Goal: Communication & Community: Answer question/provide support

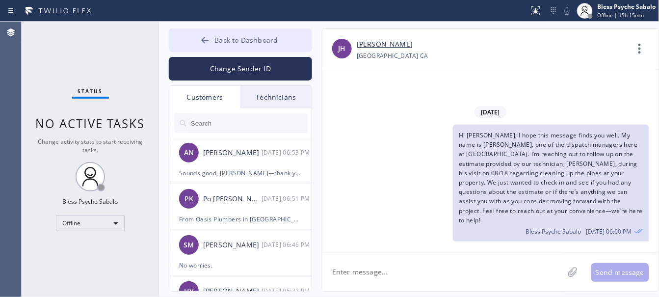
scroll to position [429, 0]
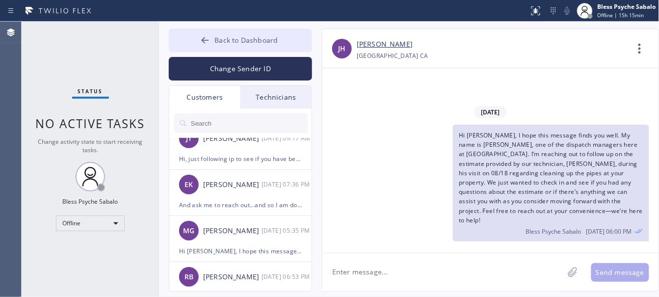
click at [251, 38] on span "Back to Dashboard" at bounding box center [245, 39] width 63 height 9
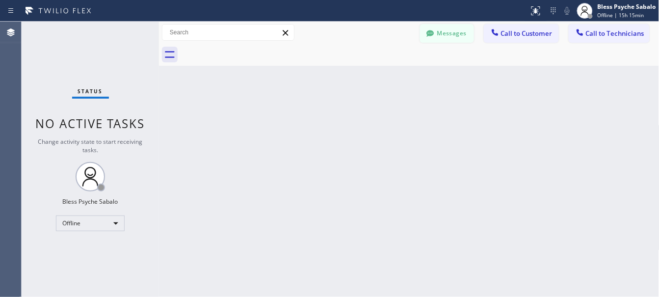
click at [440, 34] on button "Messages" at bounding box center [447, 33] width 54 height 19
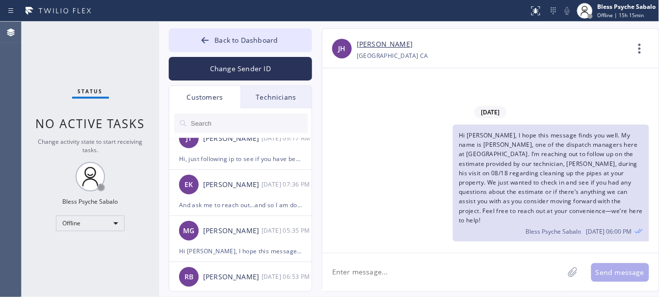
click at [246, 103] on div "Technicians" at bounding box center [275, 97] width 71 height 23
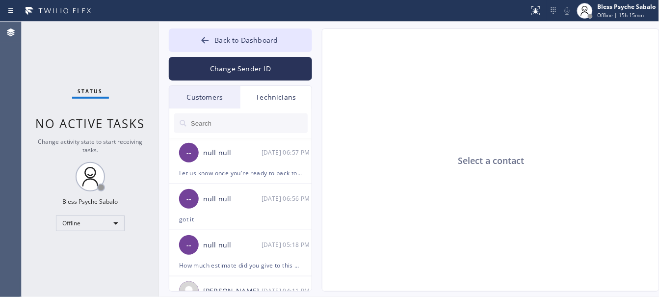
click at [254, 126] on input "text" at bounding box center [249, 123] width 118 height 20
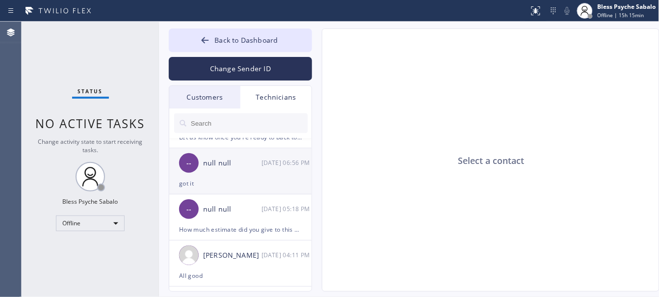
scroll to position [0, 0]
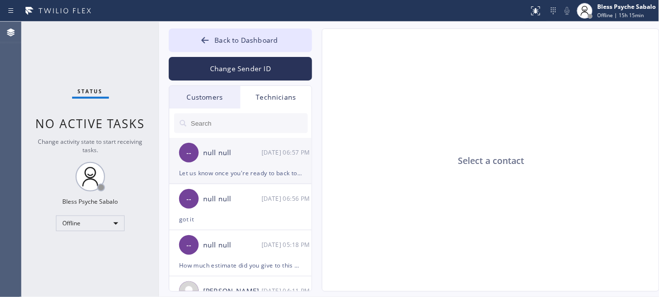
click at [266, 165] on div "-- null null 09/16 06:57 PM" at bounding box center [240, 152] width 143 height 29
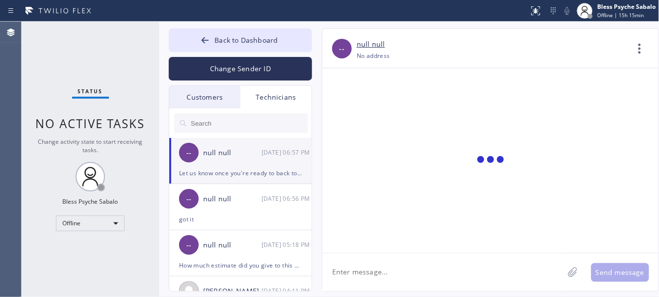
scroll to position [3475, 0]
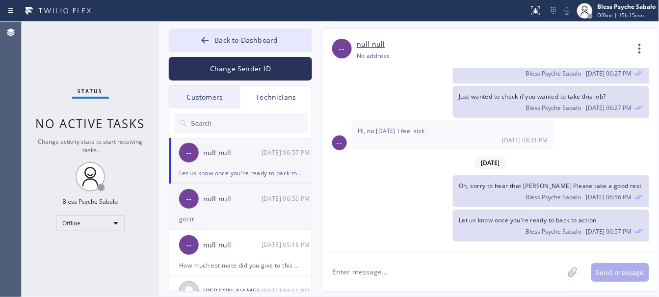
click at [200, 195] on div "-- null null 09/16 06:56 PM" at bounding box center [240, 198] width 143 height 29
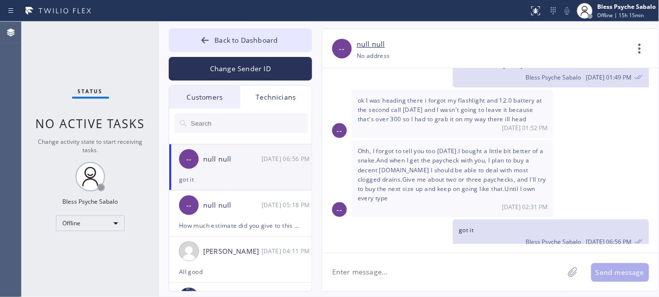
scroll to position [61, 0]
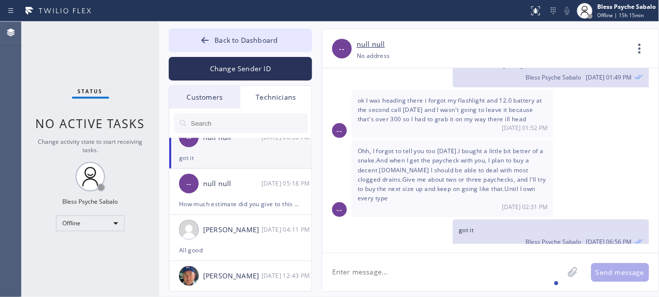
drag, startPoint x: 437, startPoint y: 271, endPoint x: 428, endPoint y: 271, distance: 8.8
click at [436, 271] on textarea at bounding box center [442, 272] width 241 height 38
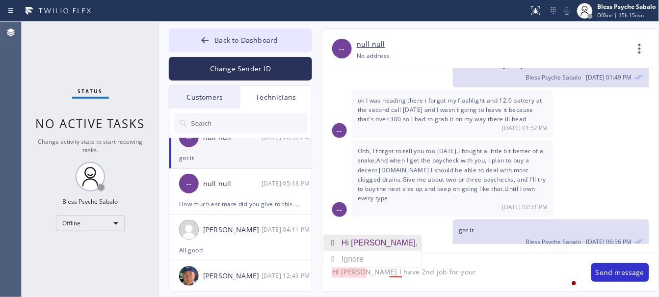
click at [368, 243] on div "Hi Andrew," at bounding box center [381, 243] width 80 height 16
click at [414, 238] on div "a 2nd" at bounding box center [412, 243] width 24 height 16
drag, startPoint x: 450, startPoint y: 268, endPoint x: 460, endPoint y: 274, distance: 11.2
click at [452, 270] on textarea "Hi Andrew, I have a 2nd job for your" at bounding box center [451, 272] width 259 height 38
click at [470, 271] on textarea "Hi Andrew, I have a 2nd job for your" at bounding box center [451, 272] width 259 height 38
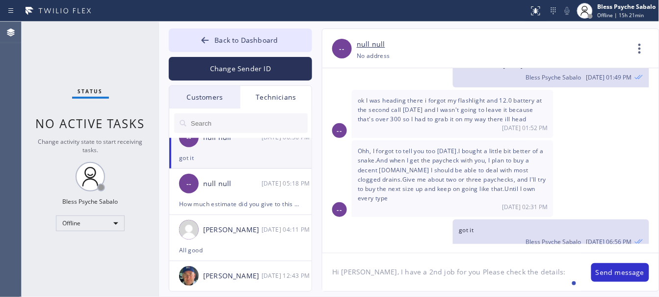
click at [397, 219] on div "got it Bless Psyche Sabalo 09/16 06:56 PM" at bounding box center [485, 235] width 327 height 32
drag, startPoint x: 545, startPoint y: 275, endPoint x: 538, endPoint y: 275, distance: 7.9
click at [545, 275] on textarea "Hi Andrew, I have a 2nd job for you Please check the details:" at bounding box center [451, 272] width 259 height 38
paste textarea "8-11 / No SCF / cx wants to replace tank water heater / its giving error code s…"
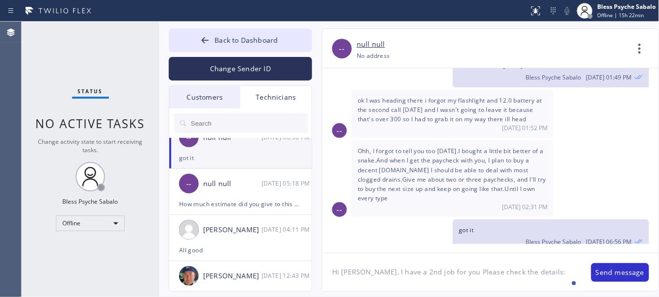
type textarea "Hi [PERSON_NAME], I have a 2nd job for you Please check the details: 8-11 / No …"
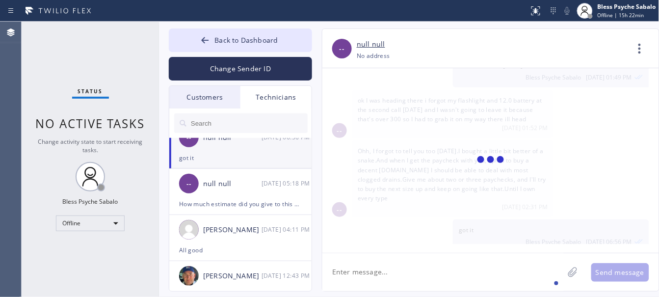
scroll to position [5929, 0]
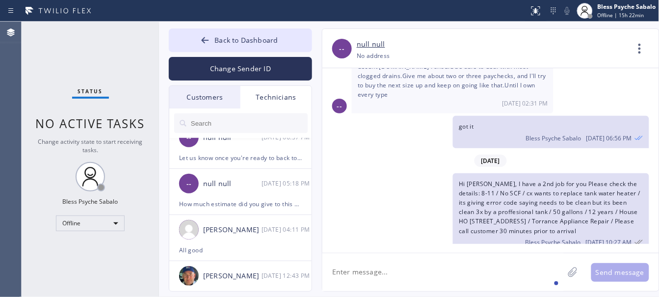
click at [476, 270] on textarea at bounding box center [442, 272] width 241 height 38
click at [369, 151] on div "[DATE]" at bounding box center [490, 161] width 337 height 20
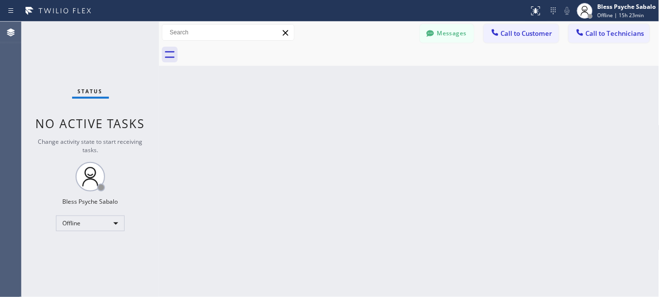
drag, startPoint x: 410, startPoint y: 116, endPoint x: 417, endPoint y: 109, distance: 9.7
click at [411, 116] on div "Back to Dashboard Change Sender ID Customers Technicians AN [PERSON_NAME] [DATE…" at bounding box center [409, 159] width 500 height 275
click at [467, 34] on button "Messages" at bounding box center [447, 33] width 54 height 19
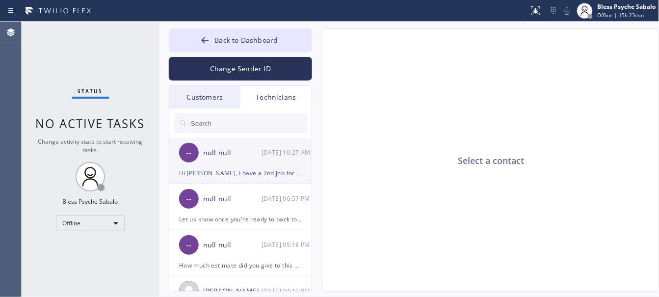
click at [263, 150] on div "[DATE] 10:27 AM" at bounding box center [286, 152] width 51 height 11
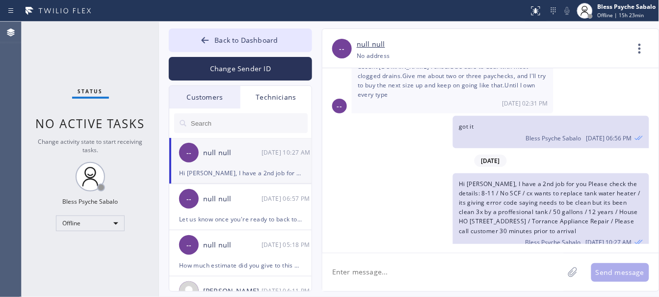
scroll to position [5806, 0]
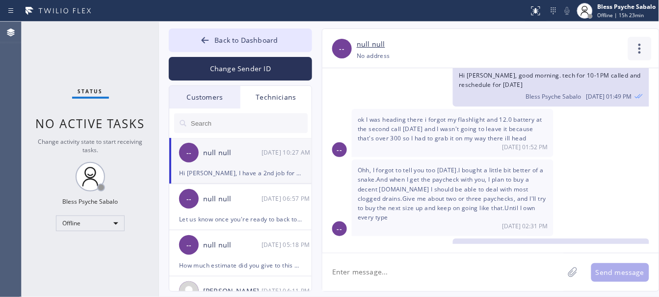
click at [641, 53] on icon at bounding box center [640, 49] width 24 height 24
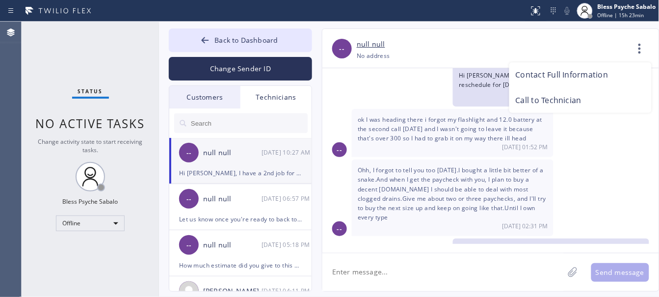
click at [82, 208] on div at bounding box center [329, 148] width 659 height 297
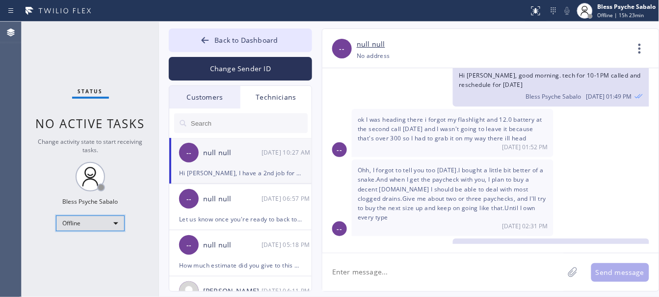
click at [94, 227] on div "Offline" at bounding box center [90, 223] width 69 height 16
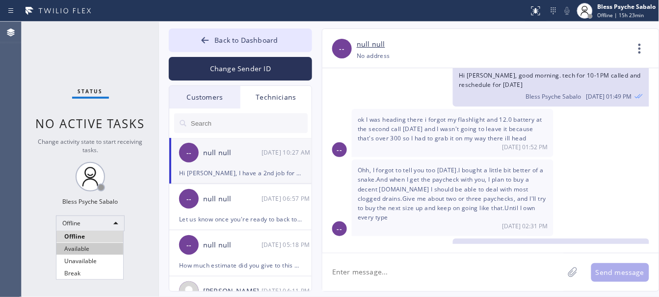
click at [99, 253] on li "Available" at bounding box center [89, 249] width 67 height 12
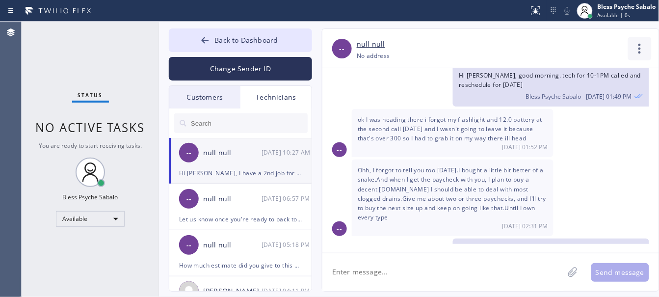
click at [636, 53] on icon at bounding box center [640, 49] width 24 height 24
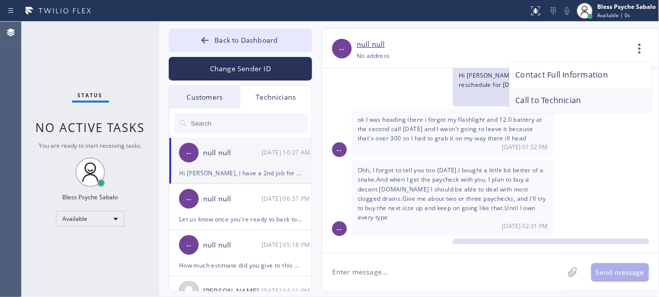
click at [592, 93] on li "Call to Technician" at bounding box center [580, 101] width 142 height 26
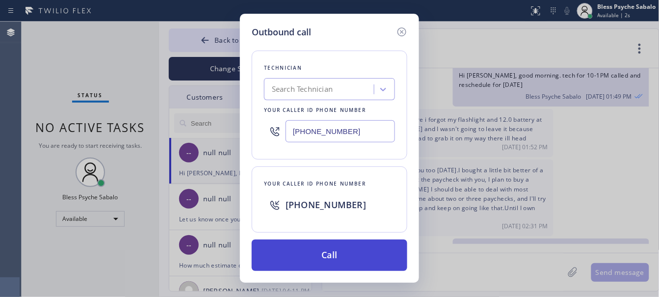
click at [309, 266] on button "Call" at bounding box center [329, 254] width 155 height 31
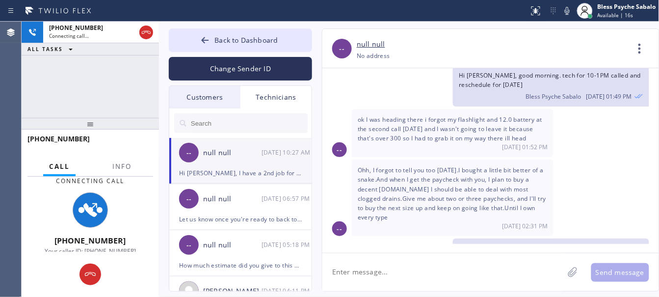
click at [115, 102] on div "[PHONE_NUMBER] Connecting call… ALL TASKS ALL TASKS ACTIVE TASKS TASKS IN WRAP …" at bounding box center [90, 70] width 137 height 96
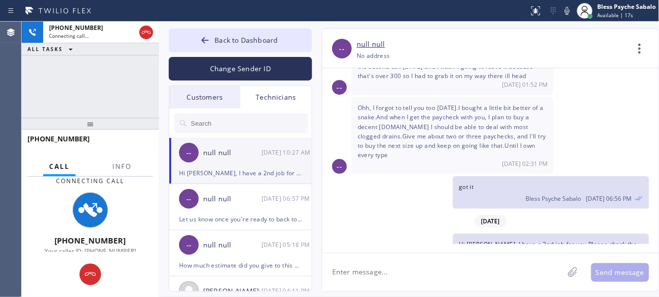
scroll to position [5929, 0]
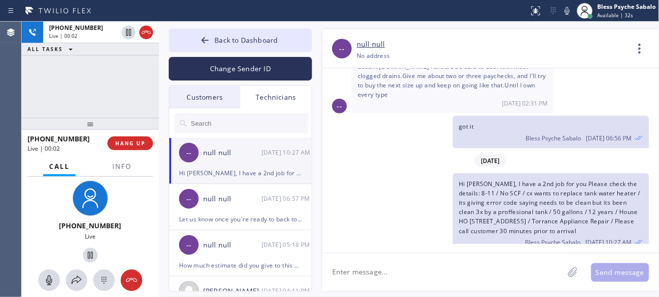
drag, startPoint x: 434, startPoint y: 170, endPoint x: 430, endPoint y: 163, distance: 8.3
click at [434, 173] on div "Hi [PERSON_NAME], I have a 2nd job for you Please check the details: 8-11 / No …" at bounding box center [485, 212] width 327 height 79
click at [462, 197] on span "Hi [PERSON_NAME], I have a 2nd job for you Please check the details: 8-11 / No …" at bounding box center [549, 207] width 181 height 55
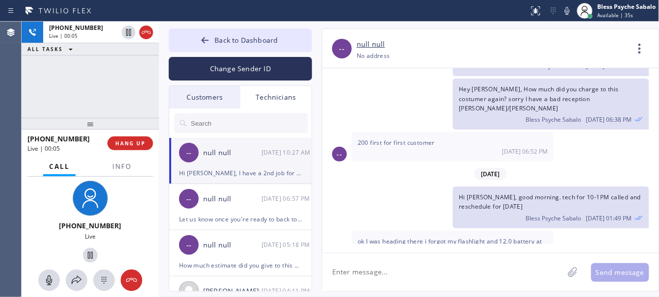
scroll to position [5745, 0]
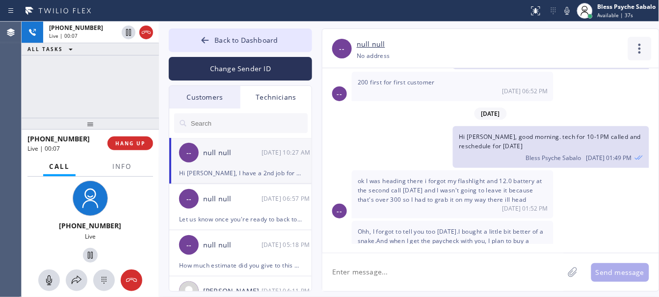
click at [644, 52] on icon at bounding box center [640, 49] width 24 height 24
click at [577, 97] on li "Call to Technician" at bounding box center [580, 101] width 142 height 26
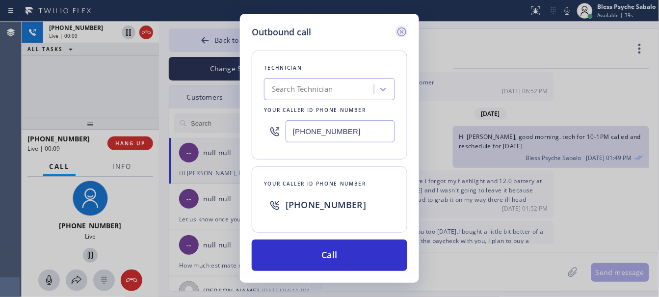
drag, startPoint x: 401, startPoint y: 26, endPoint x: 423, endPoint y: 47, distance: 31.2
click at [400, 26] on icon at bounding box center [402, 32] width 12 height 12
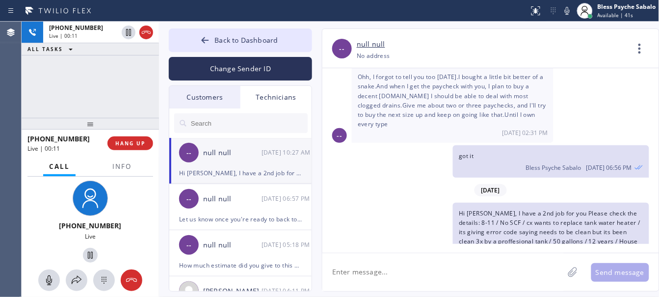
scroll to position [5929, 0]
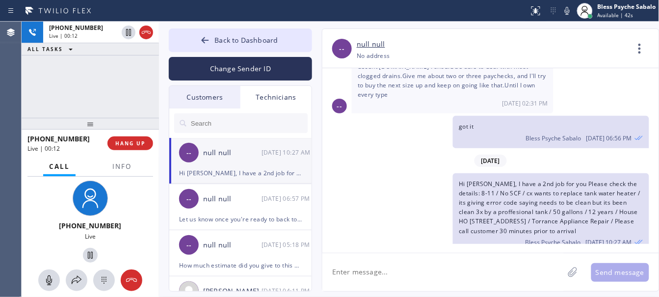
click at [420, 268] on textarea at bounding box center [442, 272] width 241 height 38
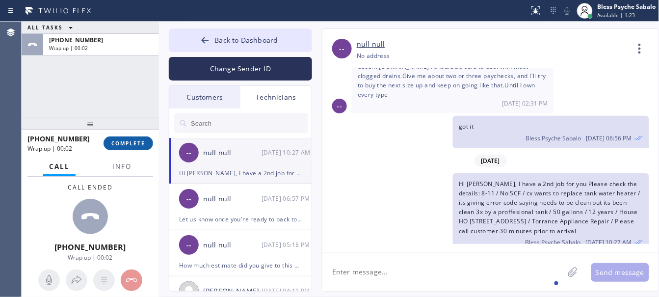
click at [123, 146] on span "COMPLETE" at bounding box center [128, 143] width 34 height 7
click at [104, 83] on div "ALL TASKS ALL TASKS ACTIVE TASKS TASKS IN WRAP UP [PHONE_NUMBER] Wrap up | 00:03" at bounding box center [90, 70] width 137 height 96
click at [263, 40] on span "Back to Dashboard" at bounding box center [245, 39] width 63 height 9
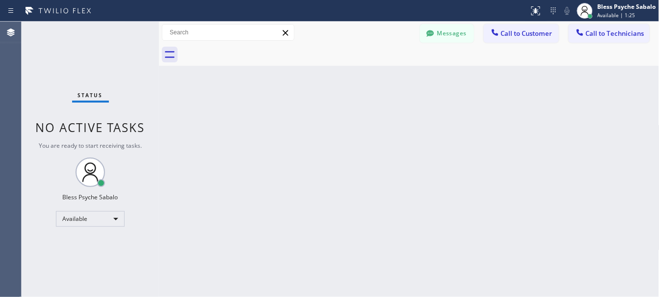
click at [336, 69] on div "Back to Dashboard Change Sender ID Customers Technicians AN [PERSON_NAME] [DATE…" at bounding box center [409, 159] width 500 height 275
click at [505, 34] on span "Call to Customer" at bounding box center [527, 33] width 52 height 9
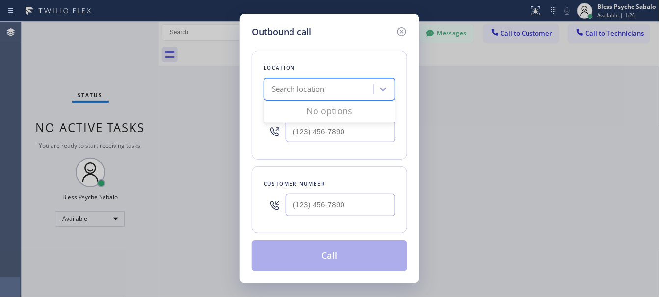
click at [324, 84] on div "Search location" at bounding box center [298, 89] width 53 height 11
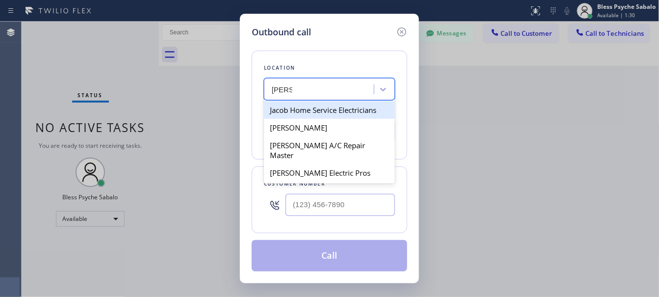
type input "[PERSON_NAME]"
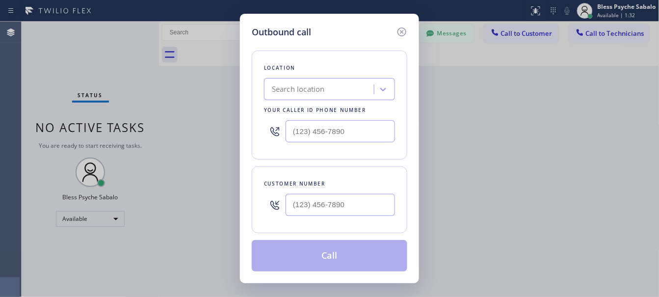
click at [302, 87] on div "Search location" at bounding box center [298, 89] width 53 height 11
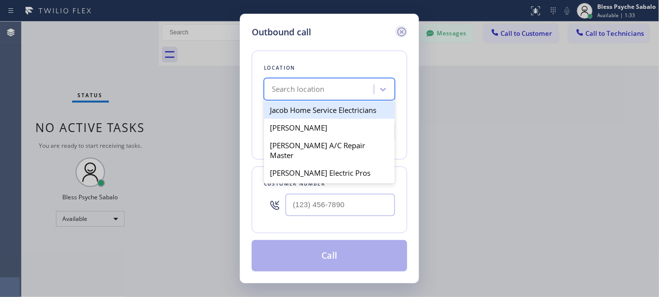
click at [403, 26] on icon at bounding box center [402, 32] width 12 height 12
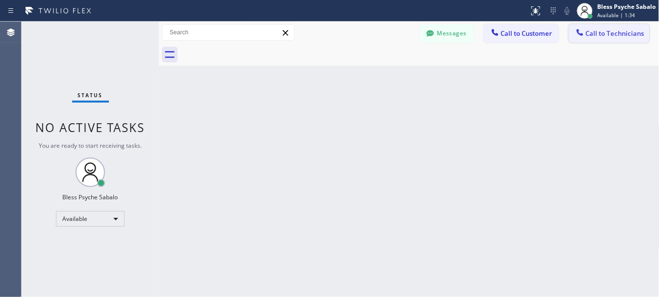
click at [575, 32] on icon at bounding box center [580, 32] width 10 height 10
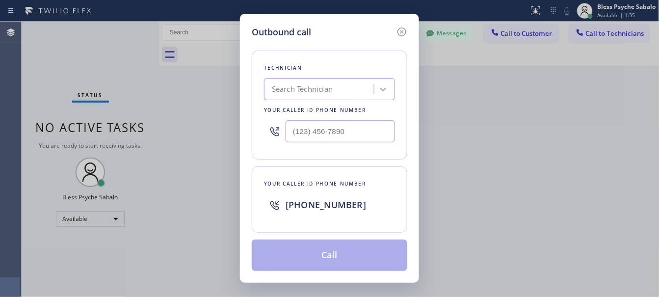
click at [349, 76] on div "Technician Search Technician Your caller id phone number" at bounding box center [329, 105] width 155 height 109
click at [347, 86] on div "Search Technician" at bounding box center [320, 89] width 107 height 17
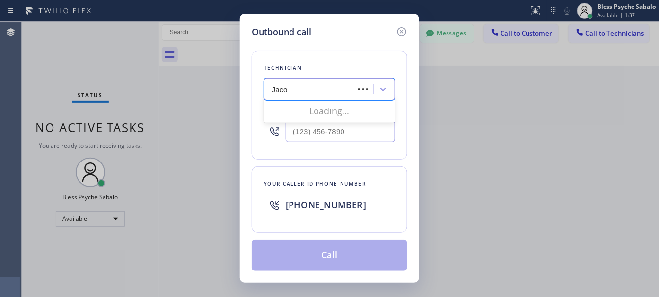
type input "[PERSON_NAME]"
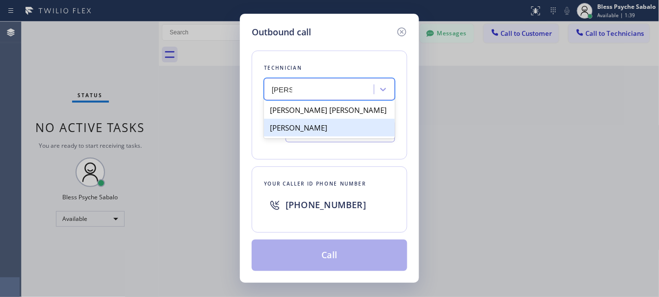
click at [322, 131] on div "[PERSON_NAME]" at bounding box center [329, 128] width 131 height 18
type input "[PHONE_NUMBER]"
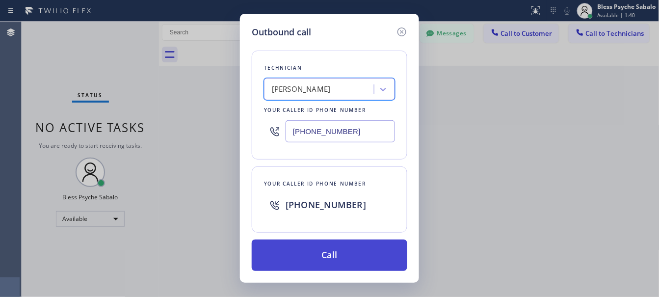
click at [314, 251] on button "Call" at bounding box center [329, 254] width 155 height 31
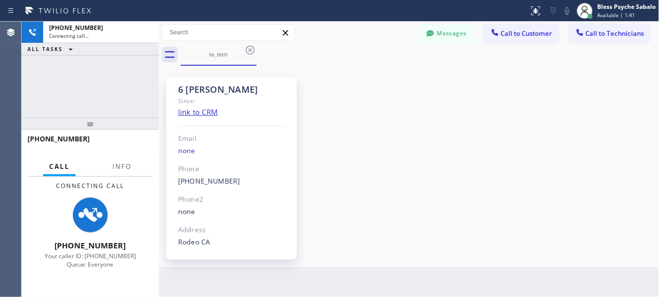
scroll to position [9074, 0]
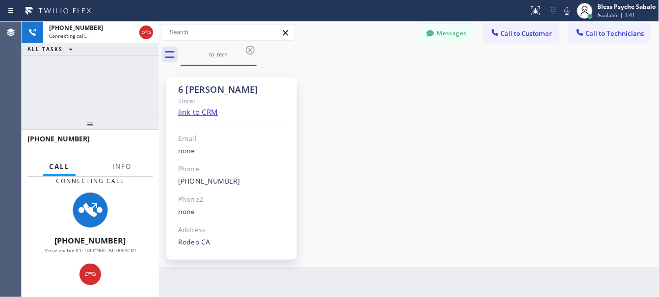
click at [363, 202] on div "6 [PERSON_NAME] Since: link to CRM Email none Phone [PHONE_NUMBER] Outbound cal…" at bounding box center [408, 166] width 495 height 196
click at [450, 78] on div "6 [PERSON_NAME] Since: link to CRM Email none Phone [PHONE_NUMBER] Outbound cal…" at bounding box center [408, 166] width 495 height 196
click at [448, 28] on button "Messages" at bounding box center [447, 33] width 54 height 19
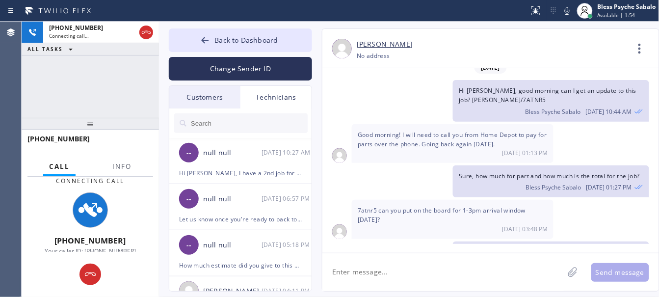
click at [260, 104] on div "Technicians" at bounding box center [275, 97] width 71 height 23
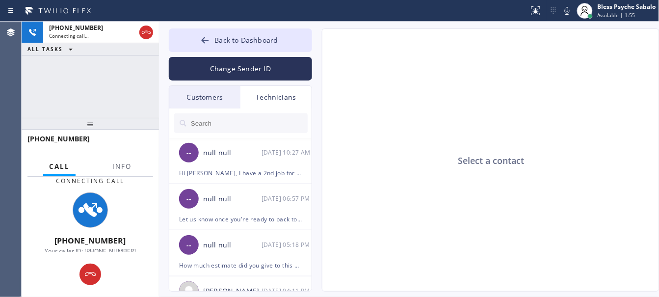
click at [254, 127] on input "text" at bounding box center [249, 123] width 118 height 20
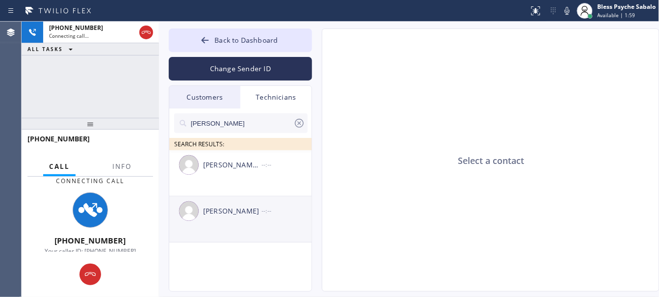
type input "[PERSON_NAME]"
click at [227, 227] on li "[PERSON_NAME] --:--" at bounding box center [240, 219] width 143 height 46
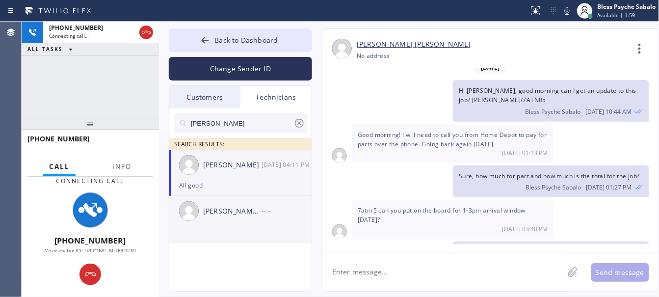
click at [230, 222] on div "[PERSON_NAME] [PERSON_NAME] --:--" at bounding box center [240, 210] width 143 height 29
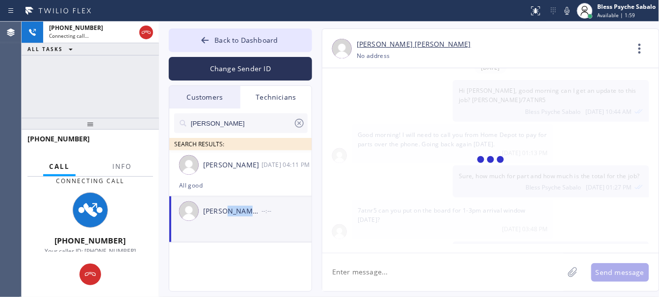
click at [230, 222] on div "[PERSON_NAME] [PERSON_NAME] --:--" at bounding box center [240, 210] width 143 height 29
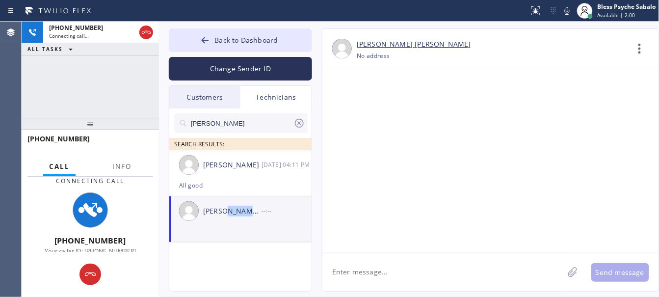
scroll to position [0, 0]
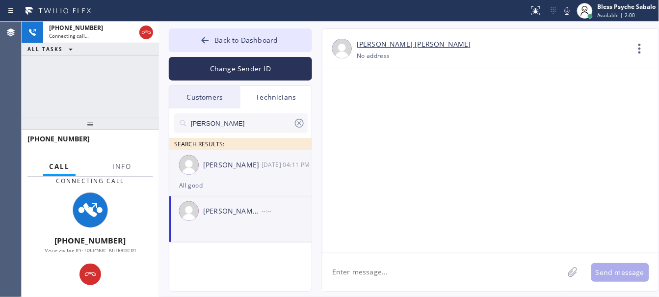
click at [244, 172] on div "[PERSON_NAME] [DATE] 04:11 PM" at bounding box center [240, 164] width 143 height 29
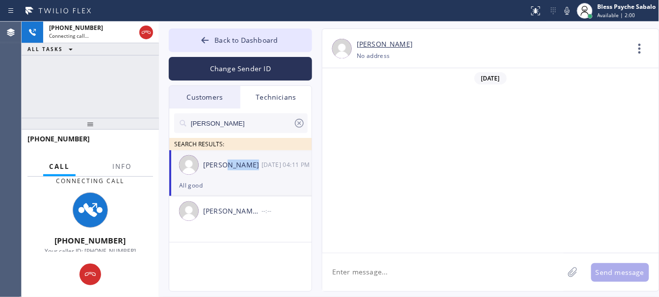
click at [244, 172] on div "[PERSON_NAME] [DATE] 04:11 PM" at bounding box center [240, 164] width 143 height 29
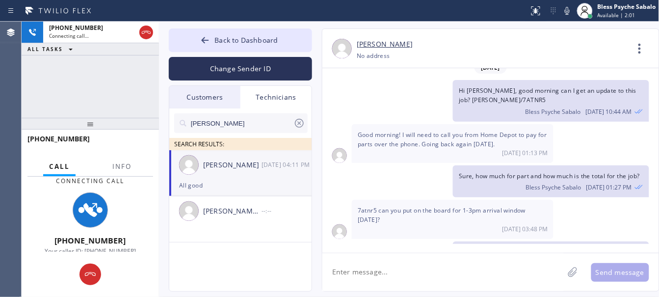
drag, startPoint x: 383, startPoint y: 273, endPoint x: 396, endPoint y: 266, distance: 14.9
click at [384, 273] on textarea at bounding box center [442, 272] width 241 height 38
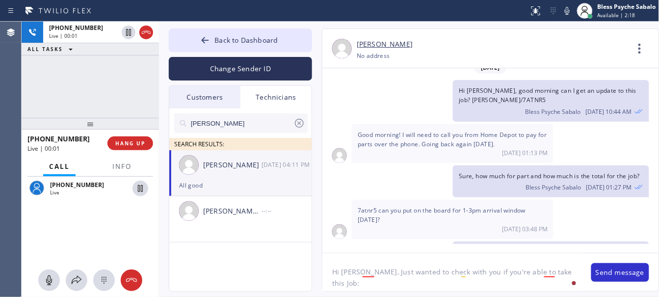
paste textarea "9-12 $99 sink is backed up and garbage disposal is broken and need a replacemen…"
type textarea "Hi [PERSON_NAME], Just wanted to check with you if you're able to take this Job…"
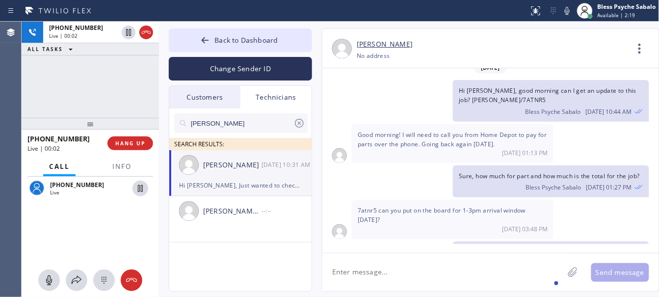
scroll to position [9168, 0]
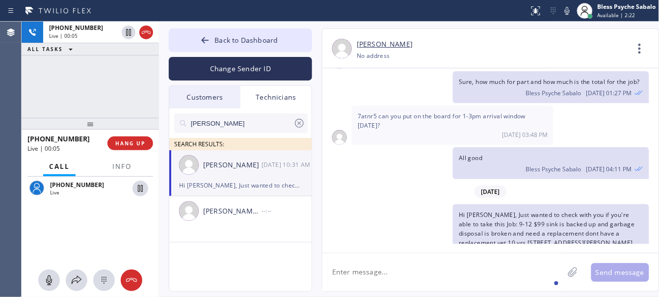
click at [484, 261] on textarea at bounding box center [442, 272] width 241 height 38
click at [133, 283] on icon at bounding box center [132, 280] width 12 height 12
click at [117, 249] on div "[PHONE_NUMBER] Live" at bounding box center [90, 222] width 137 height 91
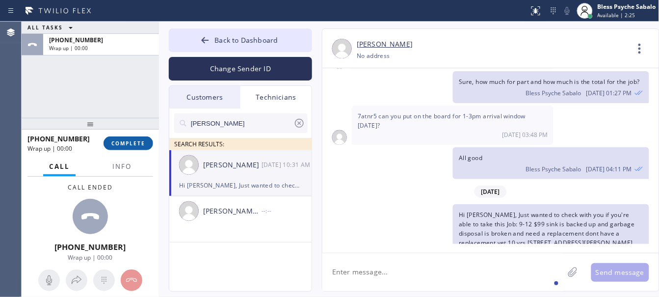
click at [121, 146] on span "COMPLETE" at bounding box center [128, 143] width 34 height 7
click at [105, 89] on div "ALL TASKS ALL TASKS ACTIVE TASKS TASKS IN WRAP UP [PHONE_NUMBER] Wrap up | 00:00" at bounding box center [90, 70] width 137 height 96
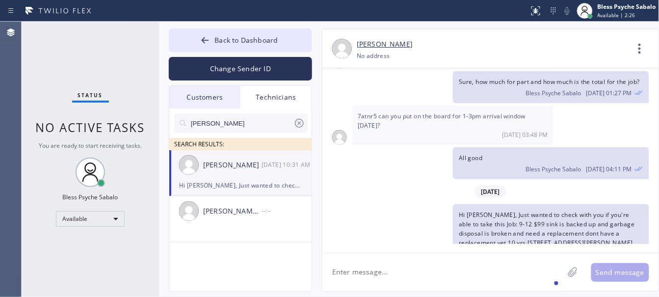
click at [227, 173] on div "[PERSON_NAME] [DATE] 10:31 AM" at bounding box center [240, 164] width 143 height 29
click at [639, 52] on icon at bounding box center [639, 49] width 2 height 10
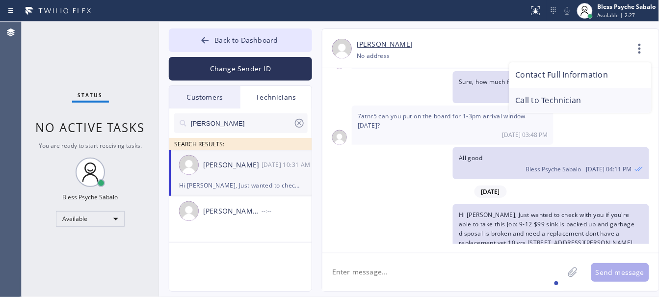
click at [570, 100] on li "Call to Technician" at bounding box center [580, 101] width 142 height 26
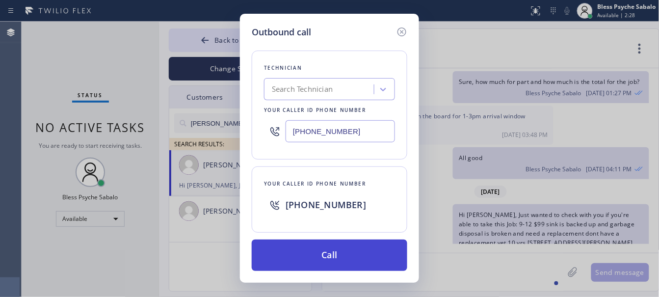
click at [320, 255] on button "Call" at bounding box center [329, 254] width 155 height 31
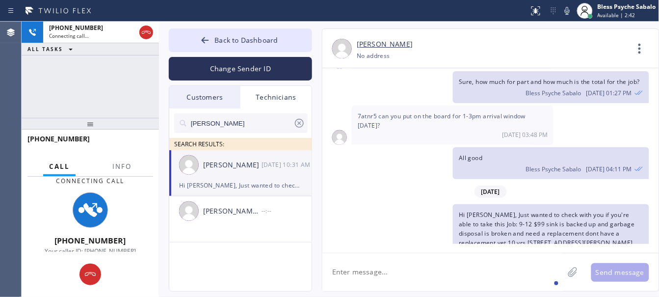
click at [409, 204] on div "Hi [PERSON_NAME], Just wanted to check with you if you're able to take this Job…" at bounding box center [485, 243] width 327 height 79
click at [404, 181] on div "[DATE]" at bounding box center [490, 191] width 337 height 20
drag, startPoint x: 451, startPoint y: 182, endPoint x: 632, endPoint y: 216, distance: 183.7
click at [632, 216] on div "Hi [PERSON_NAME], Just wanted to check with you if you're able to take this Job…" at bounding box center [485, 243] width 327 height 79
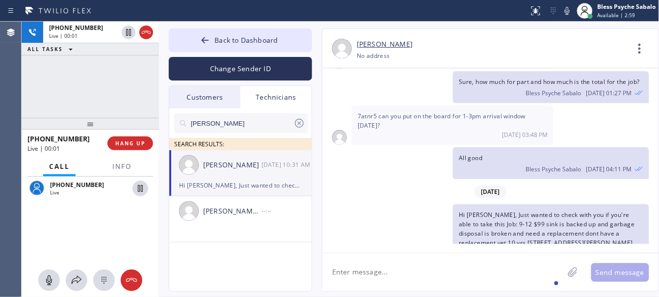
click at [97, 232] on div "[PHONE_NUMBER] Live" at bounding box center [90, 222] width 137 height 91
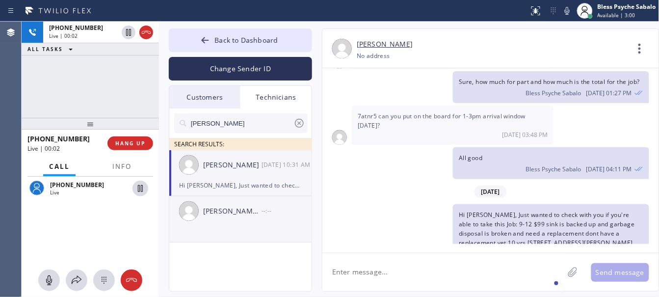
click at [204, 241] on li "[PERSON_NAME] [PERSON_NAME] --:--" at bounding box center [240, 219] width 143 height 46
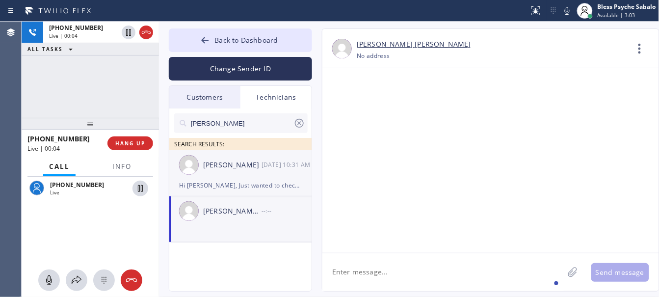
click at [253, 184] on div "Hi [PERSON_NAME], Just wanted to check with you if you're able to take this Job…" at bounding box center [240, 185] width 123 height 11
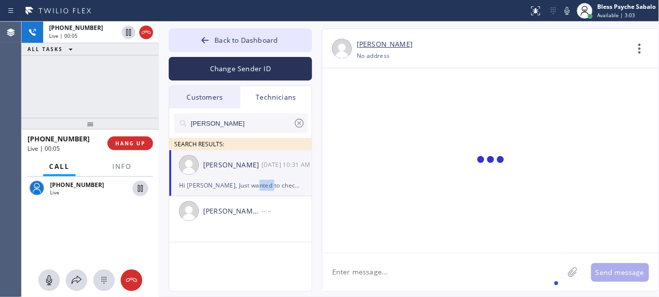
click at [254, 184] on div "Hi [PERSON_NAME], Just wanted to check with you if you're able to take this Job…" at bounding box center [240, 185] width 123 height 11
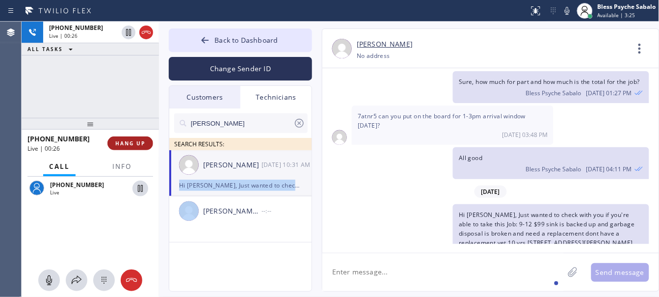
click at [141, 141] on span "HANG UP" at bounding box center [130, 143] width 30 height 7
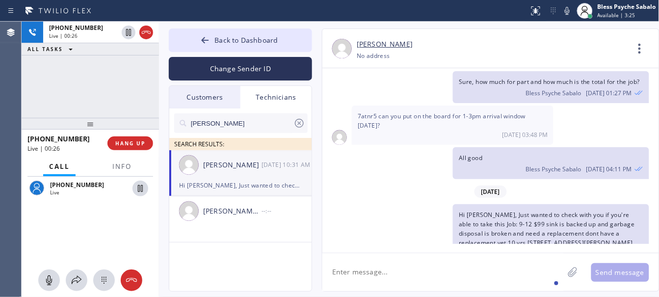
click at [113, 83] on div "[PHONE_NUMBER] Live | 00:26 ALL TASKS ALL TASKS ACTIVE TASKS TASKS IN WRAP UP" at bounding box center [90, 70] width 137 height 96
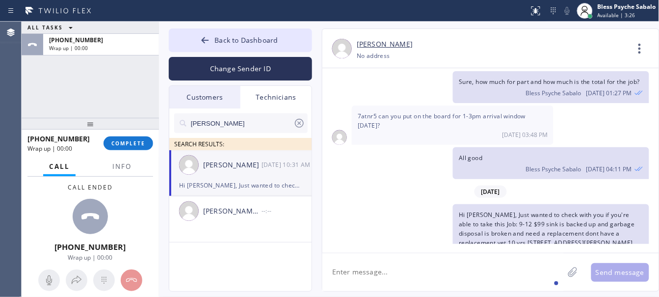
click at [394, 261] on textarea at bounding box center [442, 272] width 241 height 38
click at [145, 145] on button "COMPLETE" at bounding box center [129, 143] width 50 height 14
click at [112, 117] on div at bounding box center [90, 123] width 137 height 12
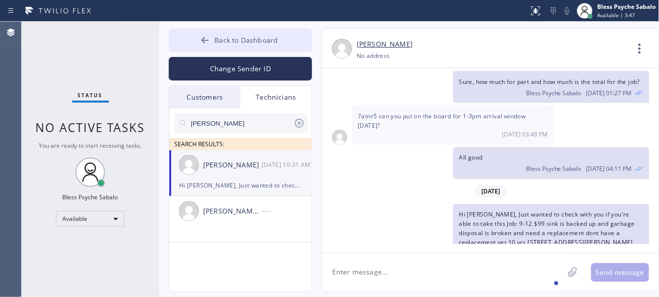
click at [277, 33] on button "Back to Dashboard" at bounding box center [240, 40] width 143 height 24
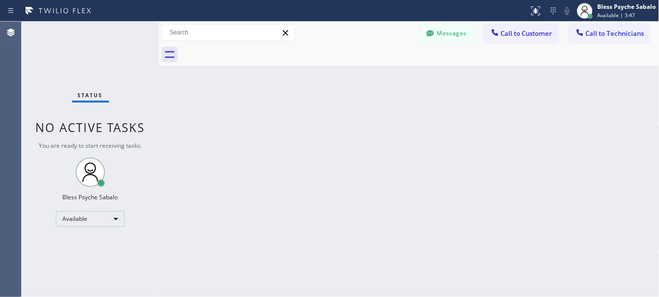
click at [389, 108] on div "Back to Dashboard Change Sender ID Customers Technicians AN [PERSON_NAME] [DATE…" at bounding box center [409, 159] width 500 height 275
click at [346, 102] on div "Back to Dashboard Change Sender ID Customers Technicians AN [PERSON_NAME] [DATE…" at bounding box center [409, 159] width 500 height 275
drag, startPoint x: 249, startPoint y: 198, endPoint x: 261, endPoint y: 192, distance: 13.8
click at [249, 198] on div "Back to Dashboard Change Sender ID Customers Technicians AN [PERSON_NAME] [DATE…" at bounding box center [409, 159] width 500 height 275
click at [395, 161] on div "Back to Dashboard Change Sender ID Customers Technicians AN [PERSON_NAME] [DATE…" at bounding box center [409, 159] width 500 height 275
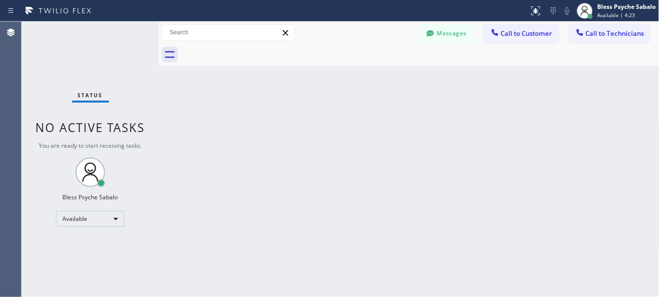
click at [471, 190] on div "Back to Dashboard Change Sender ID Customers Technicians AN [PERSON_NAME] [DATE…" at bounding box center [409, 159] width 500 height 275
drag, startPoint x: 386, startPoint y: 125, endPoint x: 327, endPoint y: 0, distance: 138.2
click at [386, 126] on div "Back to Dashboard Change Sender ID Customers Technicians AN [PERSON_NAME] [DATE…" at bounding box center [409, 159] width 500 height 275
click at [381, 155] on div "Back to Dashboard Change Sender ID Customers Technicians AN [PERSON_NAME] [DATE…" at bounding box center [409, 159] width 500 height 275
click at [445, 33] on button "Messages" at bounding box center [447, 33] width 54 height 19
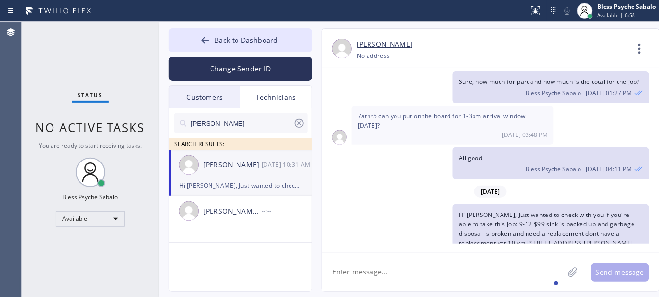
click at [351, 181] on div "[DATE]" at bounding box center [490, 191] width 337 height 20
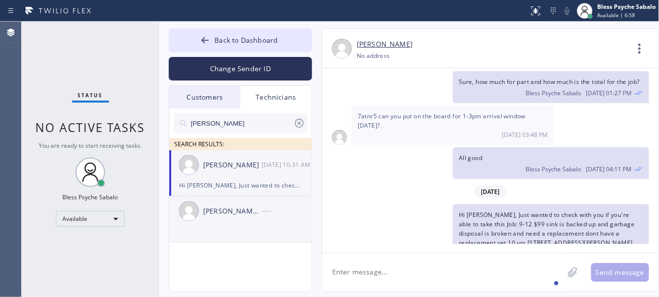
click at [239, 191] on li "[PERSON_NAME] [DATE] 10:31 AM Hi [PERSON_NAME], Just wanted to check with you i…" at bounding box center [240, 173] width 143 height 46
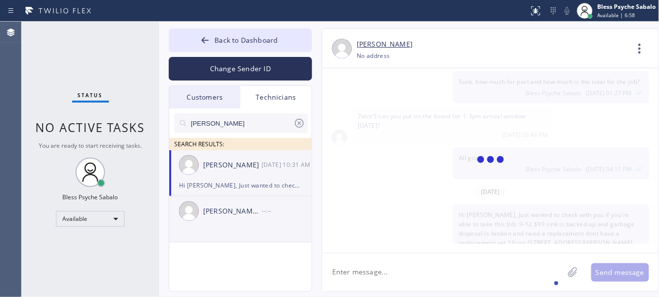
click at [243, 214] on div "[PERSON_NAME] [PERSON_NAME]" at bounding box center [232, 211] width 58 height 11
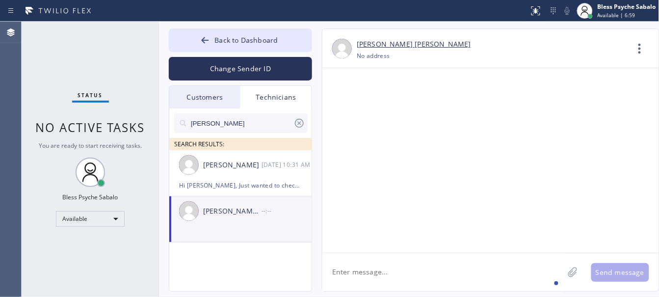
click at [297, 120] on icon at bounding box center [299, 123] width 12 height 12
click at [297, 120] on input "text" at bounding box center [249, 123] width 118 height 20
click at [284, 88] on div "Technicians" at bounding box center [275, 97] width 71 height 23
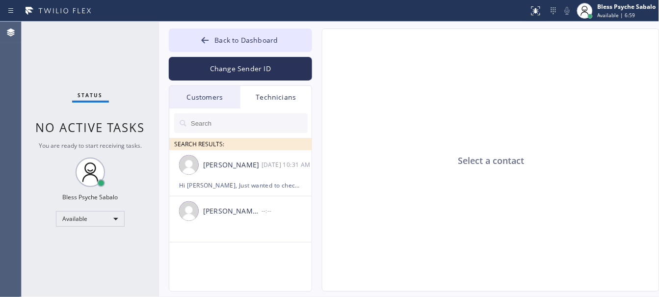
click at [191, 97] on div "Customers" at bounding box center [204, 97] width 71 height 23
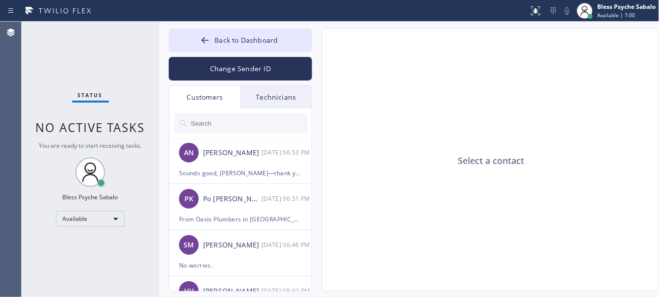
click at [278, 94] on div "Technicians" at bounding box center [275, 97] width 71 height 23
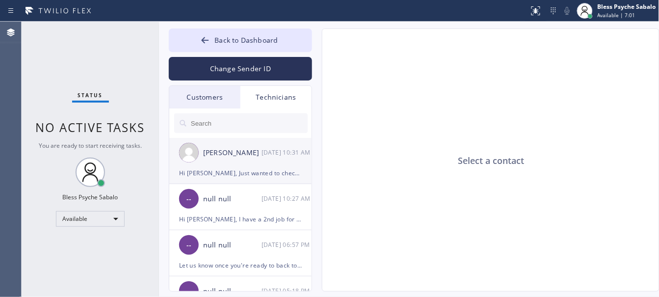
click at [265, 171] on div "Hi [PERSON_NAME], Just wanted to check with you if you're able to take this Job…" at bounding box center [240, 172] width 123 height 11
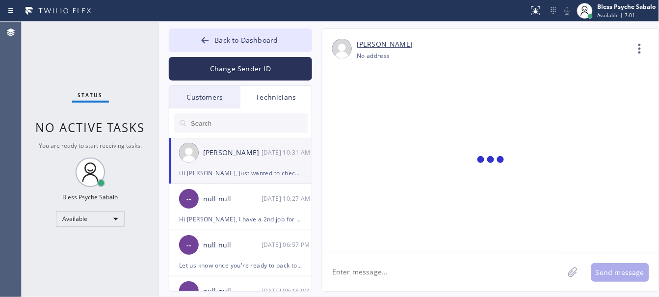
scroll to position [9168, 0]
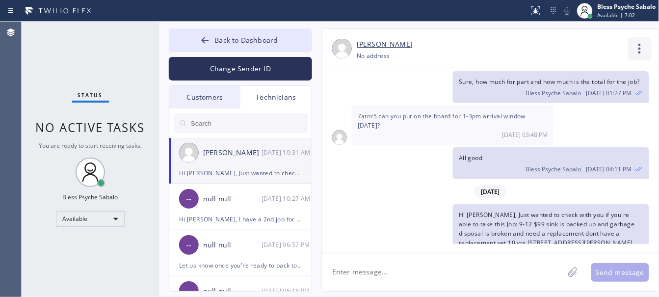
click at [638, 42] on icon at bounding box center [640, 49] width 24 height 24
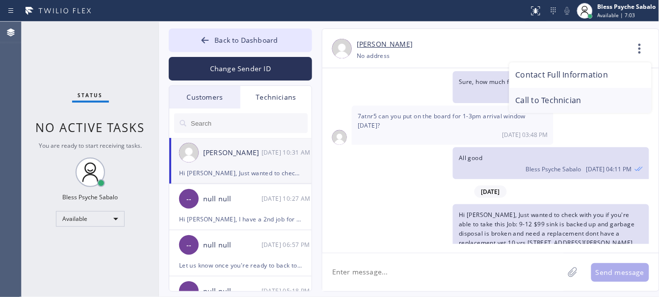
click at [565, 98] on li "Call to Technician" at bounding box center [580, 101] width 142 height 26
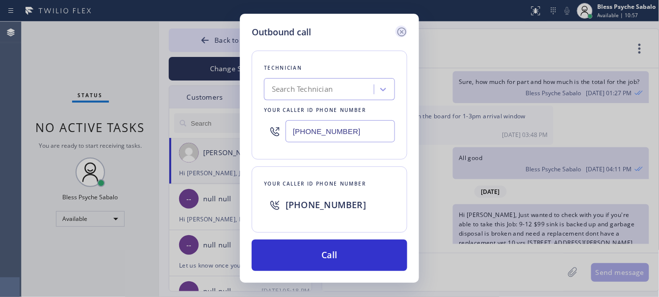
click at [404, 26] on icon at bounding box center [402, 32] width 12 height 12
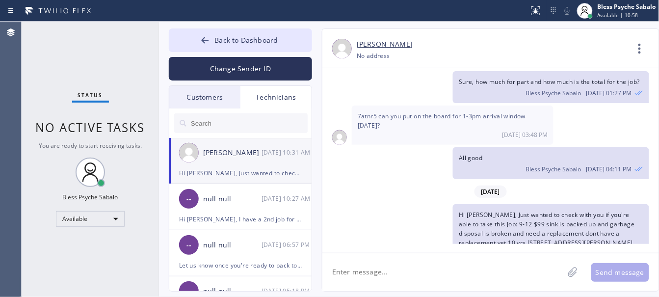
click at [447, 204] on div "Hi [PERSON_NAME], Just wanted to check with you if you're able to take this Job…" at bounding box center [485, 243] width 327 height 79
click at [638, 48] on icon at bounding box center [640, 49] width 24 height 24
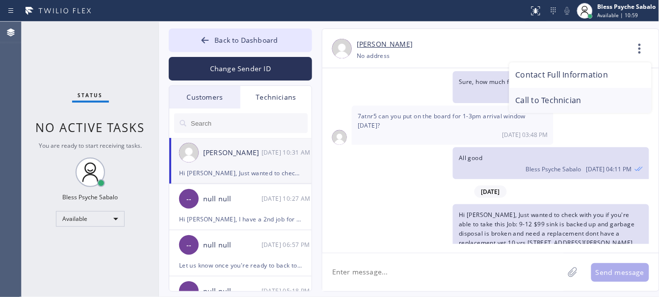
click at [560, 101] on li "Call to Technician" at bounding box center [580, 101] width 142 height 26
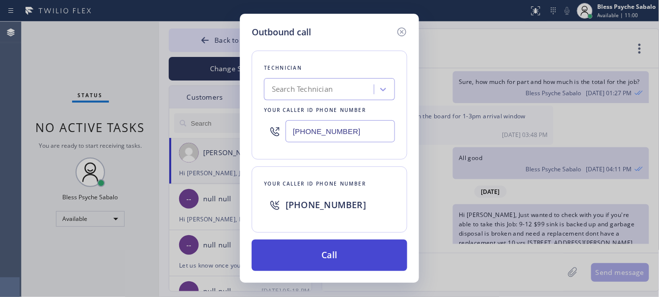
click at [337, 263] on button "Call" at bounding box center [329, 254] width 155 height 31
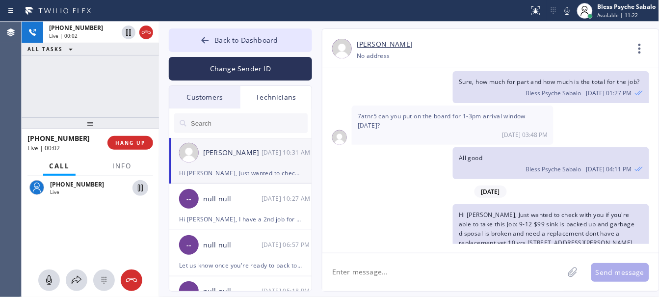
click at [335, 170] on div "[DATE] Hi [PERSON_NAME], my name is RED one of the dispatcher of 5 Star Best Pl…" at bounding box center [490, 156] width 337 height 176
click at [465, 204] on div "Hi [PERSON_NAME], Just wanted to check with you if you're able to take this Job…" at bounding box center [551, 243] width 196 height 79
click at [126, 170] on span "Info" at bounding box center [121, 165] width 19 height 9
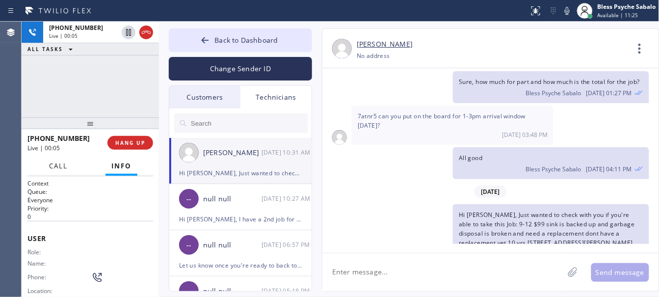
click at [62, 169] on span "Call" at bounding box center [58, 165] width 19 height 9
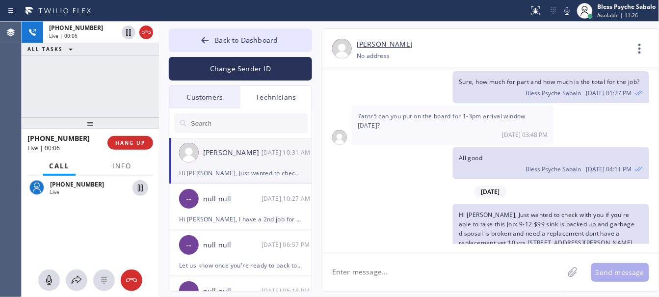
click at [439, 211] on div "Hi [PERSON_NAME], Just wanted to check with you if you're able to take this Job…" at bounding box center [485, 243] width 327 height 79
drag, startPoint x: 464, startPoint y: 186, endPoint x: 627, endPoint y: 222, distance: 167.1
click at [627, 222] on div "Hi [PERSON_NAME], Just wanted to check with you if you're able to take this Job…" at bounding box center [551, 243] width 196 height 79
click at [623, 222] on span "Hi [PERSON_NAME], Just wanted to check with you if you're able to take this Job…" at bounding box center [547, 237] width 177 height 55
drag, startPoint x: 627, startPoint y: 220, endPoint x: 448, endPoint y: 177, distance: 184.2
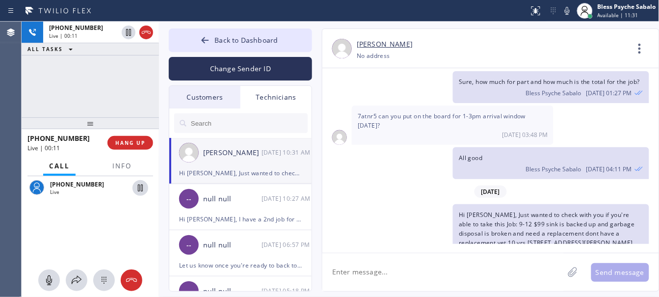
click at [448, 204] on div "Hi [PERSON_NAME], Just wanted to check with you if you're able to take this Job…" at bounding box center [485, 243] width 327 height 79
click at [646, 43] on icon at bounding box center [640, 49] width 24 height 24
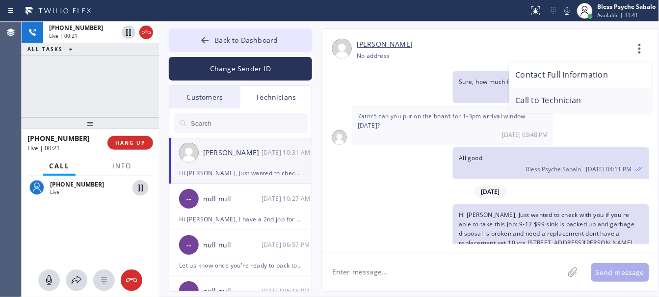
click at [579, 93] on li "Call to Technician" at bounding box center [580, 101] width 142 height 26
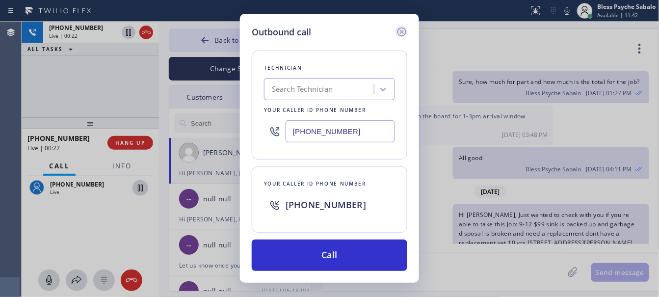
click at [397, 30] on icon at bounding box center [402, 32] width 12 height 12
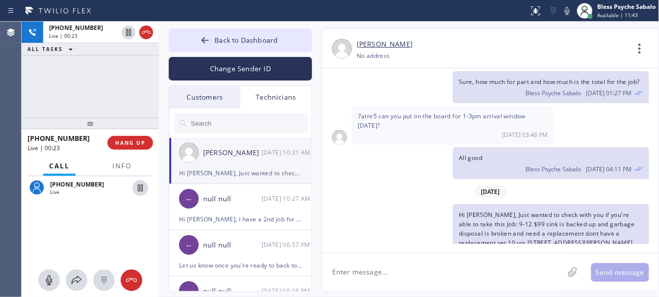
click at [488, 147] on div "All good Bless Psyche Sabalo [DATE] 04:11 PM" at bounding box center [551, 163] width 196 height 32
drag, startPoint x: 523, startPoint y: 212, endPoint x: 458, endPoint y: 177, distance: 74.6
click at [458, 204] on div "Hi [PERSON_NAME], Just wanted to check with you if you're able to take this Job…" at bounding box center [551, 243] width 196 height 79
click at [489, 210] on span "Hi [PERSON_NAME], Just wanted to check with you if you're able to take this Job…" at bounding box center [547, 237] width 177 height 55
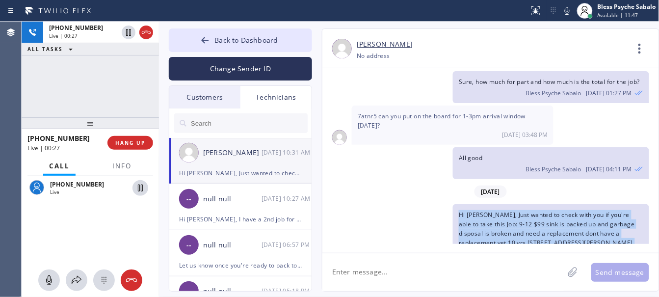
click at [489, 210] on span "Hi [PERSON_NAME], Just wanted to check with you if you're able to take this Job…" at bounding box center [547, 237] width 177 height 55
click at [499, 266] on div "Bless Psyche Sabalo [DATE] 10:31 AM" at bounding box center [551, 271] width 184 height 11
drag, startPoint x: 596, startPoint y: 209, endPoint x: 460, endPoint y: 175, distance: 140.6
click at [460, 204] on div "Hi [PERSON_NAME], Just wanted to check with you if you're able to take this Job…" at bounding box center [551, 243] width 196 height 79
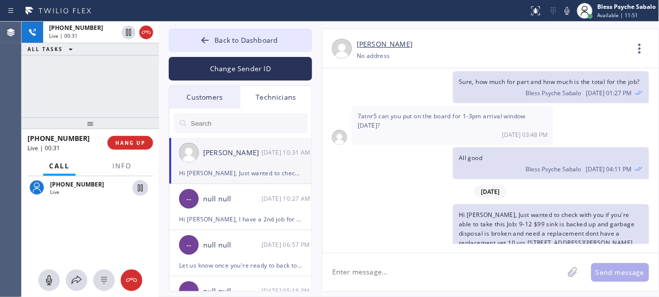
click at [445, 181] on div "[DATE]" at bounding box center [490, 191] width 337 height 20
click at [127, 141] on span "HANG UP" at bounding box center [130, 142] width 30 height 7
click at [122, 101] on div "[PHONE_NUMBER] Live | 00:34 ALL TASKS ALL TASKS ACTIVE TASKS TASKS IN WRAP UP" at bounding box center [90, 70] width 137 height 96
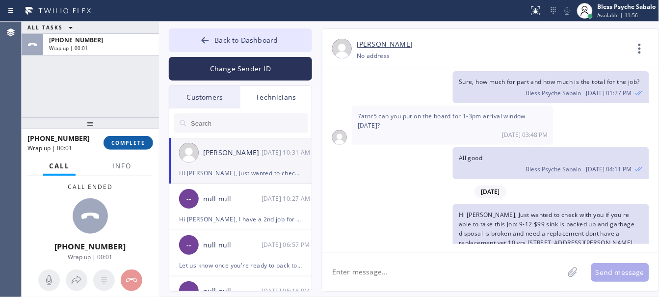
click at [135, 138] on button "COMPLETE" at bounding box center [129, 143] width 50 height 14
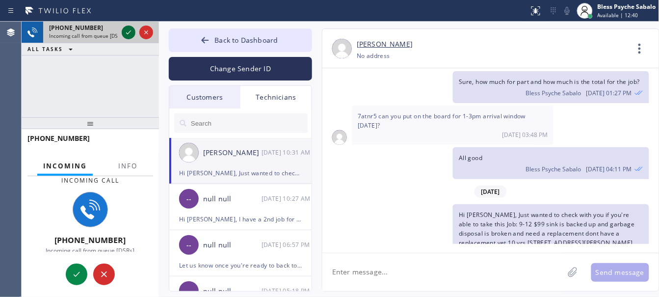
click at [123, 33] on icon at bounding box center [129, 32] width 12 height 12
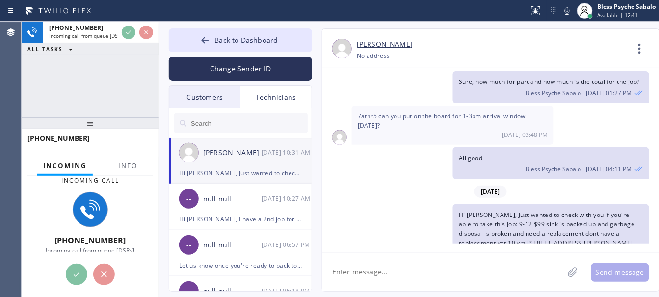
scroll to position [2, 0]
click at [125, 164] on span "Info" at bounding box center [127, 165] width 19 height 9
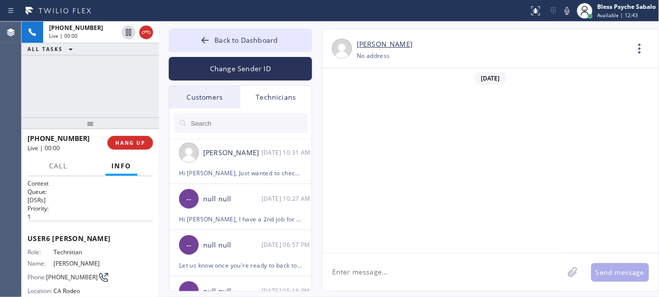
scroll to position [9168, 0]
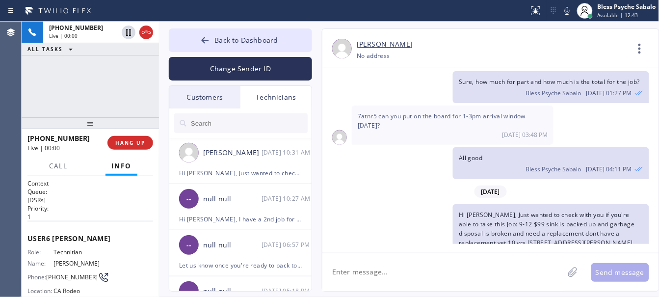
click at [360, 204] on div "Hi [PERSON_NAME], Just wanted to check with you if you're able to take this Job…" at bounding box center [485, 243] width 327 height 79
click at [114, 136] on button "HANG UP" at bounding box center [130, 143] width 46 height 14
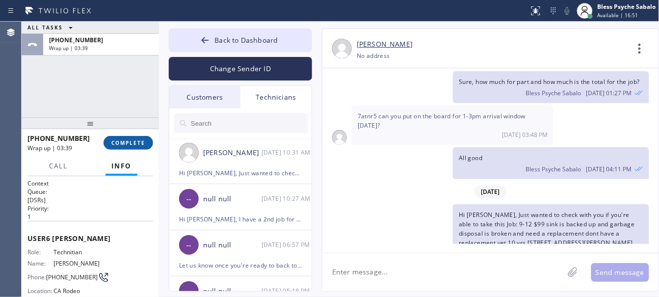
click at [121, 138] on button "COMPLETE" at bounding box center [129, 143] width 50 height 14
drag, startPoint x: 104, startPoint y: 92, endPoint x: 274, endPoint y: 30, distance: 181.3
click at [104, 91] on div "ALL TASKS ALL TASKS ACTIVE TASKS TASKS IN WRAP UP [PHONE_NUMBER] Wrap up | 03:40" at bounding box center [90, 70] width 137 height 96
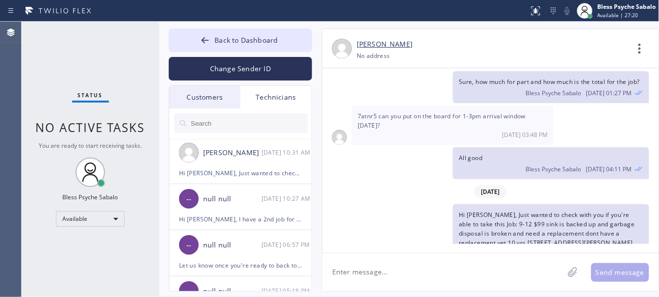
click at [229, 96] on div "Customers" at bounding box center [204, 97] width 71 height 23
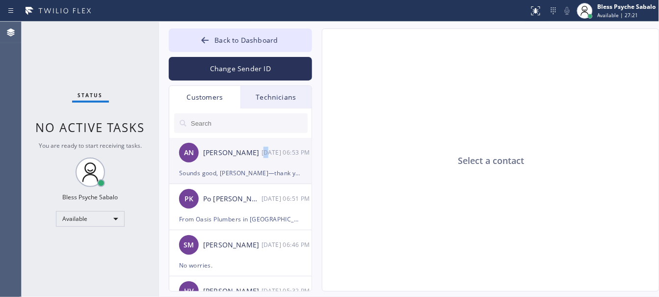
click at [267, 158] on div "AN [PERSON_NAME] [DATE] 06:53 PM" at bounding box center [240, 152] width 143 height 29
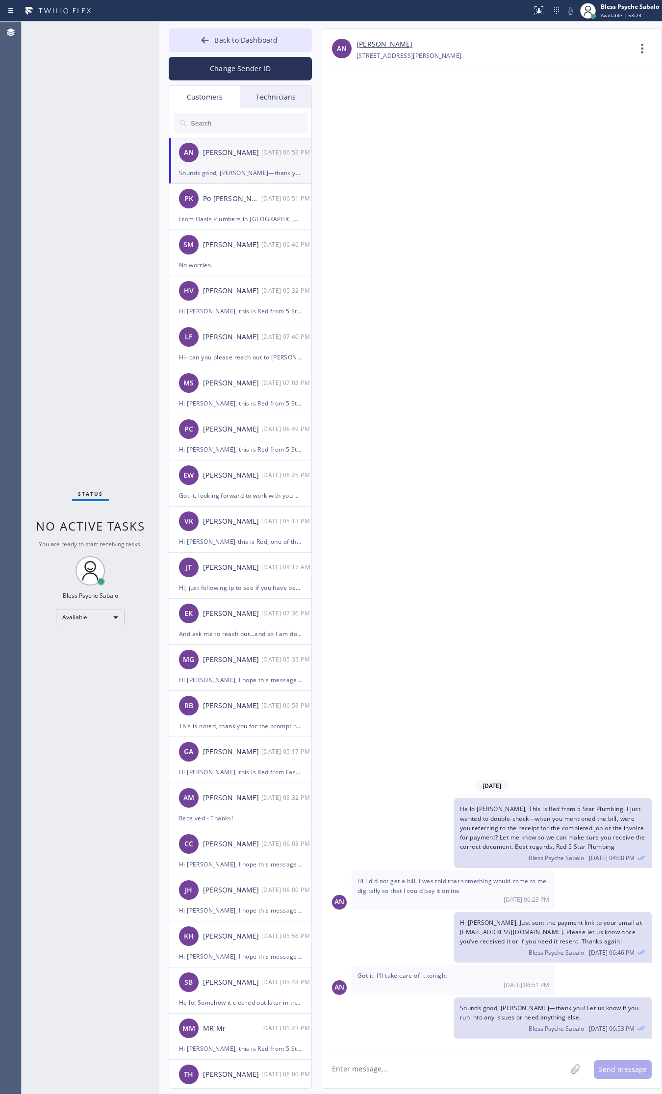
drag, startPoint x: 543, startPoint y: 305, endPoint x: 545, endPoint y: 266, distance: 38.8
click at [543, 296] on div "[DATE] Hello [PERSON_NAME], This is Red from 5 Star Plumbing. I just wanted to …" at bounding box center [491, 559] width 339 height 982
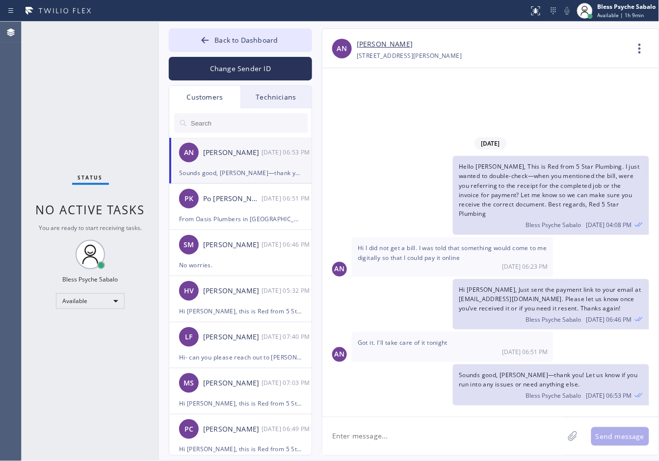
drag, startPoint x: 376, startPoint y: 128, endPoint x: 377, endPoint y: 116, distance: 11.3
click at [376, 128] on div "[DATE] Hello [PERSON_NAME], This is Red from 5 Star Plumbing. I just wanted to …" at bounding box center [490, 242] width 337 height 349
click at [366, 124] on div "[DATE] Hello [PERSON_NAME], This is Red from 5 Star Plumbing. I just wanted to …" at bounding box center [490, 242] width 337 height 349
